Goal: Book appointment/travel/reservation

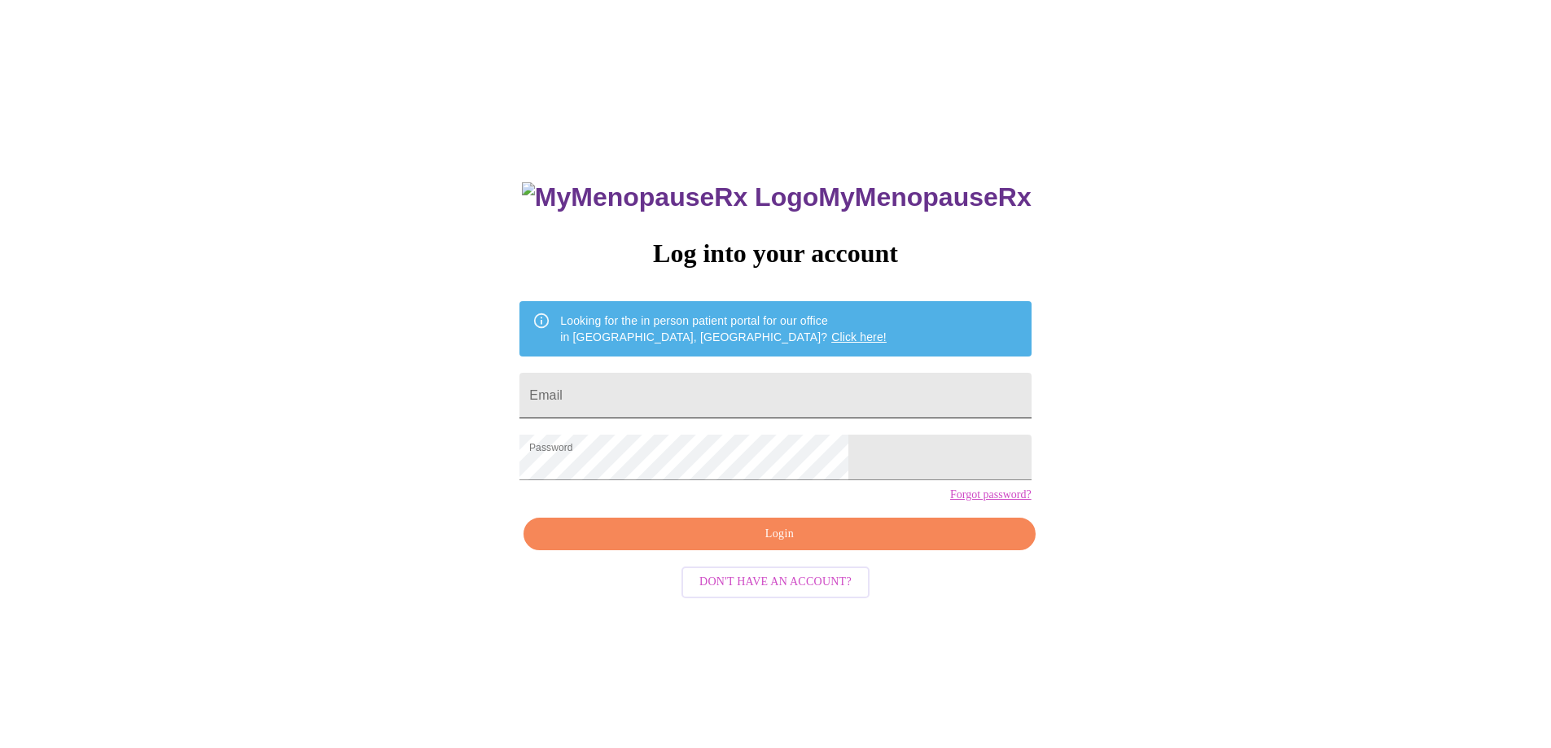
click at [734, 399] on input "Email" at bounding box center [774, 396] width 511 height 46
type input "[EMAIL_ADDRESS][DOMAIN_NAME]"
click at [791, 545] on span "Login" at bounding box center [779, 534] width 474 height 20
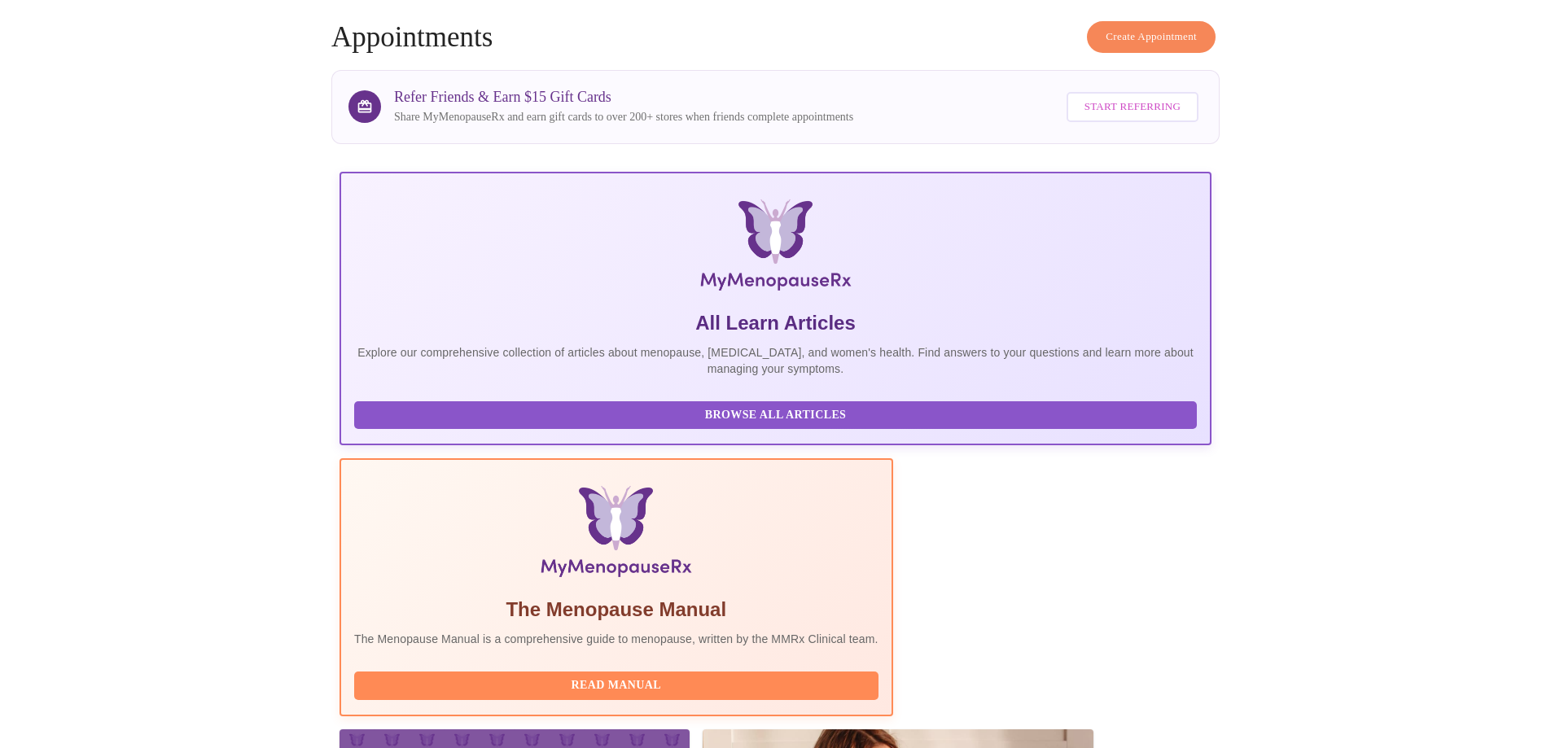
scroll to position [143, 0]
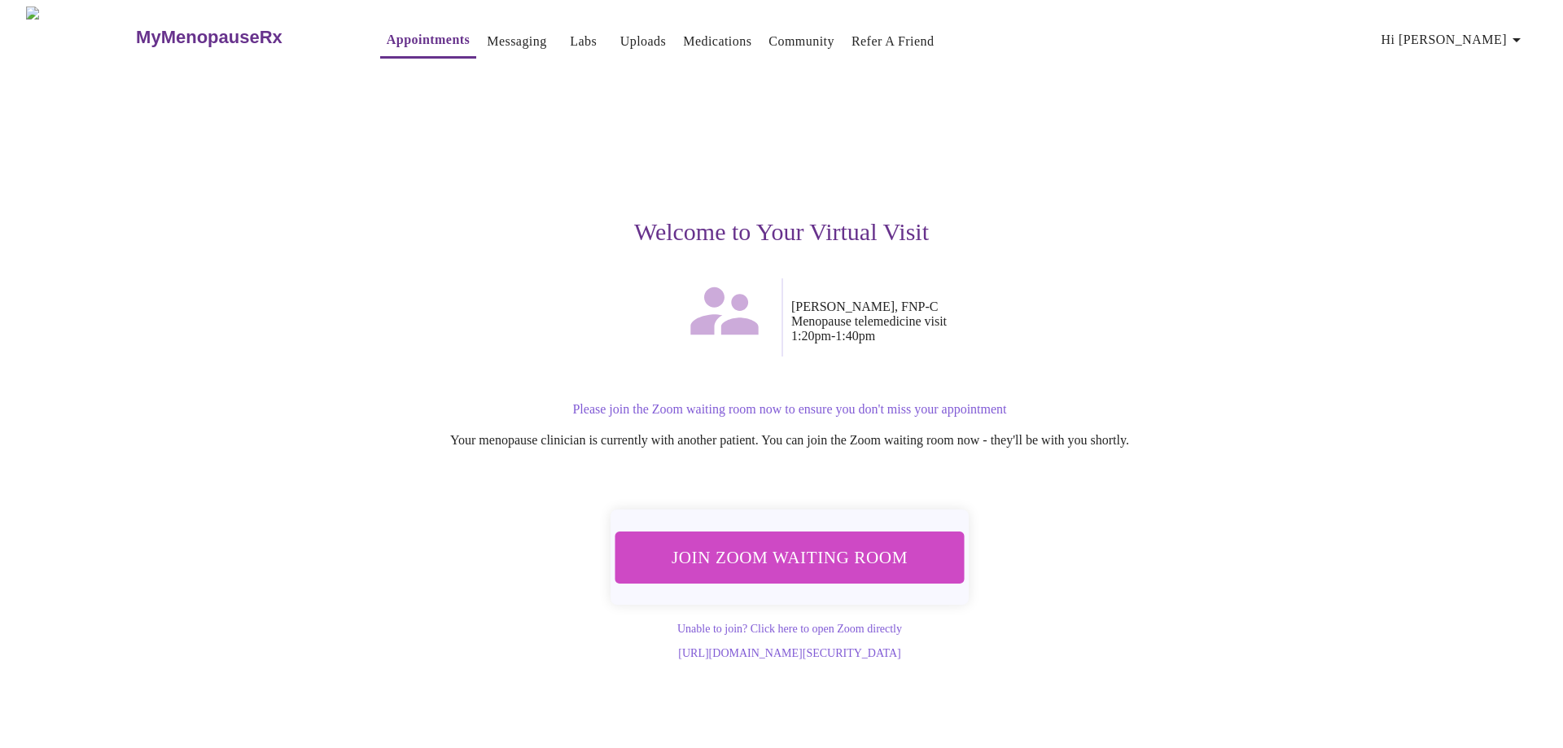
click at [799, 547] on span "Join Zoom Waiting Room" at bounding box center [790, 557] width 306 height 30
